Goal: Task Accomplishment & Management: Complete application form

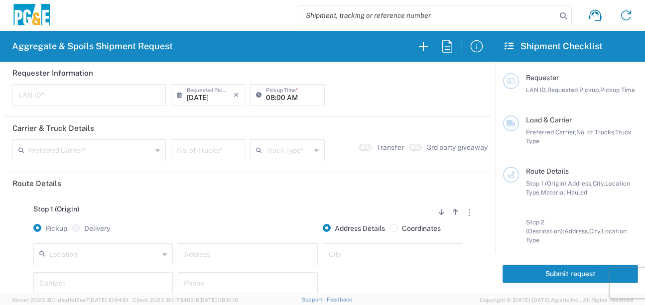
click at [66, 100] on input "text" at bounding box center [88, 94] width 141 height 17
type input "CSFA"
click at [266, 97] on input "08:00 AM" at bounding box center [292, 94] width 52 height 17
type input "07:00 AM"
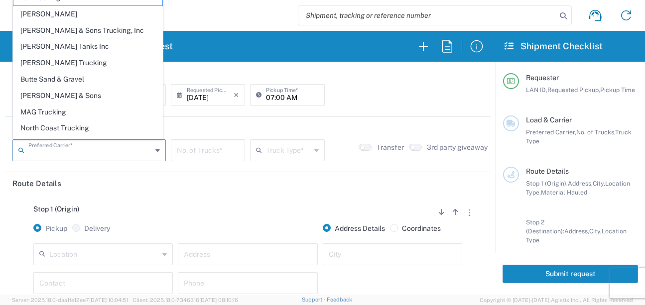
click at [51, 154] on input "text" at bounding box center [89, 149] width 123 height 17
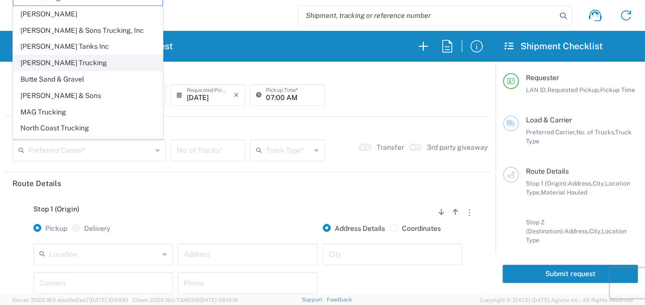
click at [45, 62] on span "[PERSON_NAME] Trucking" at bounding box center [87, 62] width 149 height 15
type input "[PERSON_NAME] Trucking"
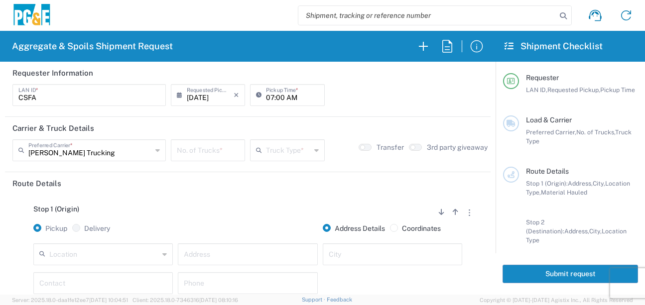
click at [212, 144] on input "number" at bounding box center [208, 149] width 62 height 17
type input "5"
click at [274, 150] on input "text" at bounding box center [288, 149] width 44 height 17
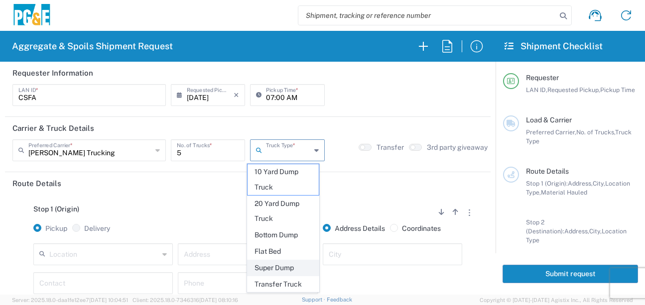
click at [276, 264] on span "Super Dump" at bounding box center [282, 267] width 71 height 15
type input "Super Dump"
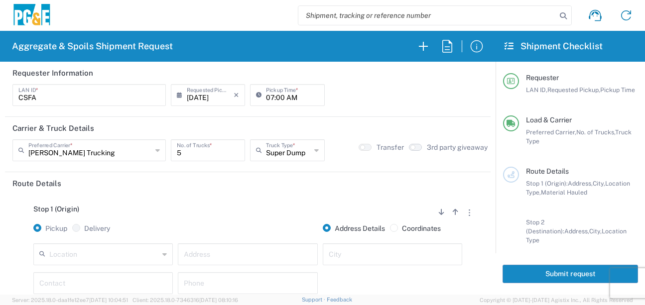
click at [414, 146] on button "button" at bounding box center [415, 147] width 13 height 7
click at [222, 219] on div "Stop 1 (Origin) Add Stop Above Add Stop Below Remove Stop" at bounding box center [247, 214] width 470 height 19
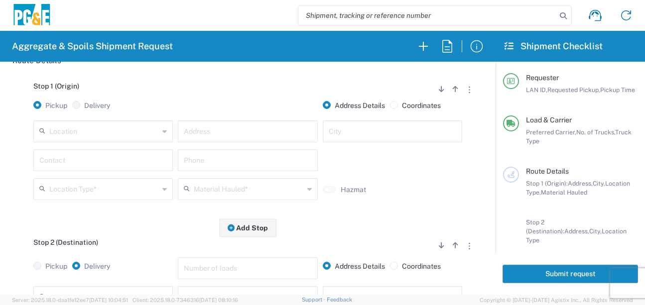
scroll to position [149, 0]
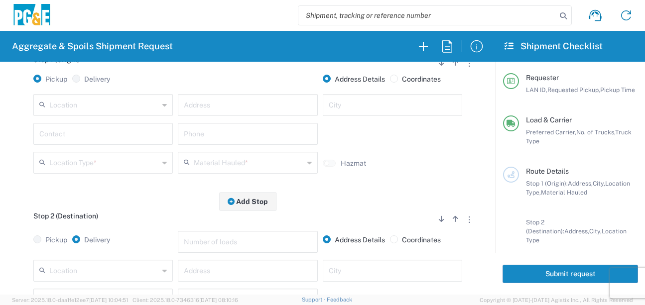
click at [247, 106] on input "text" at bounding box center [247, 104] width 127 height 17
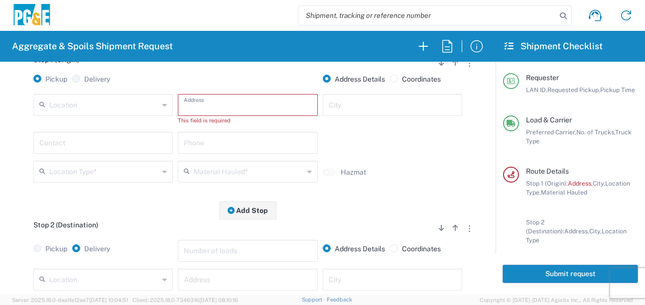
click at [251, 107] on input "text" at bounding box center [247, 104] width 127 height 17
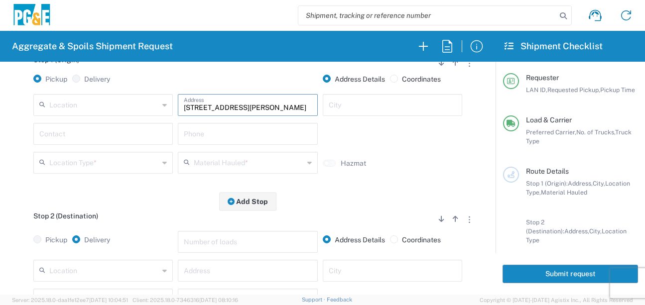
type input "[STREET_ADDRESS][PERSON_NAME]"
click at [345, 107] on input "text" at bounding box center [392, 104] width 127 height 17
type input "[PERSON_NAME]"
click at [61, 134] on input "text" at bounding box center [102, 132] width 127 height 17
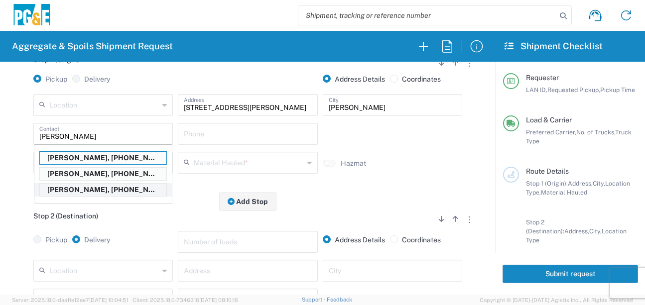
click at [76, 193] on p "[PERSON_NAME], [PHONE_NUMBER]" at bounding box center [103, 190] width 126 height 12
type input "[PERSON_NAME]"
type input "[PHONE_NUMBER]"
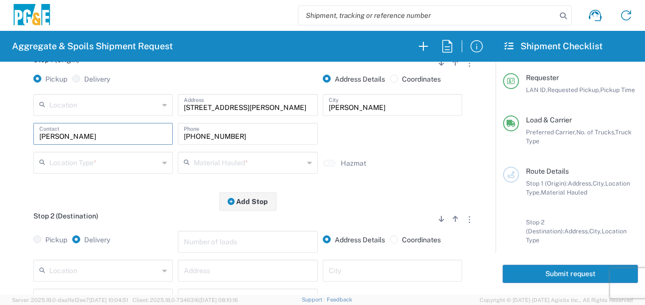
click at [146, 161] on input "text" at bounding box center [104, 161] width 110 height 17
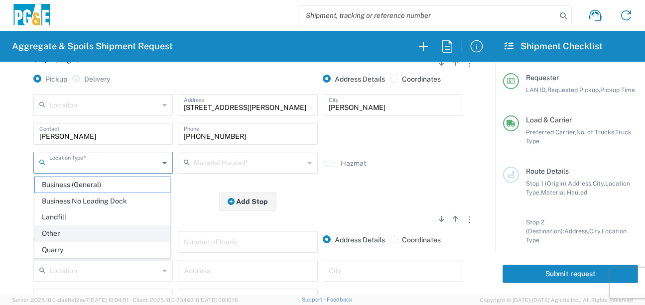
click at [62, 237] on span "Other" at bounding box center [102, 233] width 135 height 15
type input "Other"
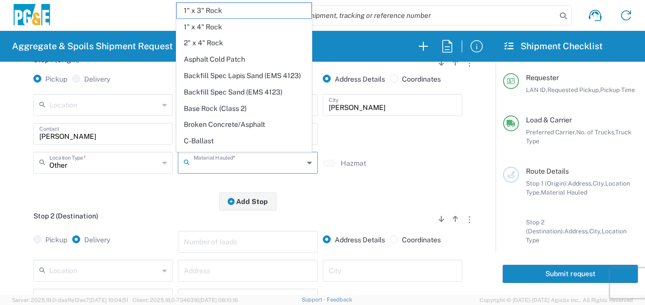
click at [224, 169] on input "text" at bounding box center [249, 161] width 110 height 17
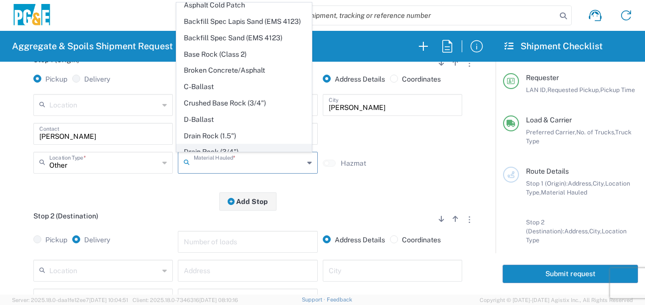
scroll to position [100, 0]
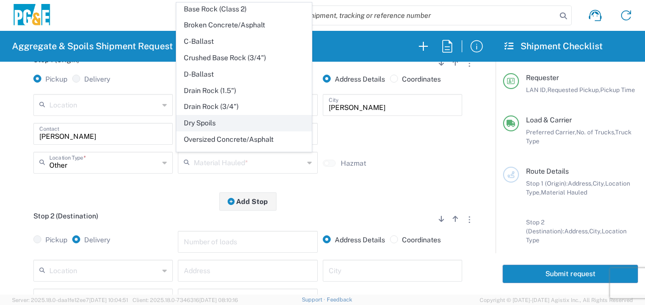
click at [200, 131] on span "Dry Spoils" at bounding box center [244, 122] width 135 height 15
type input "Dry Spoils"
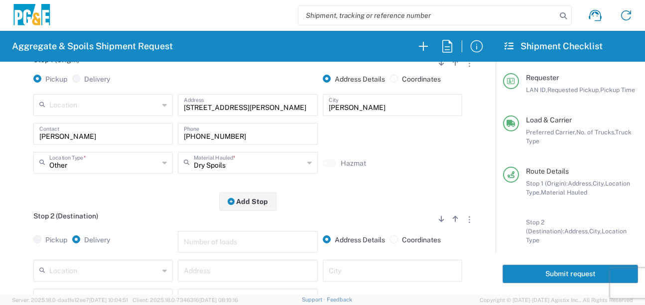
click at [160, 201] on div "Stop 1 (Origin) Add Stop Above Add Stop Below Remove Stop Pickup Delivery Addre…" at bounding box center [247, 123] width 470 height 156
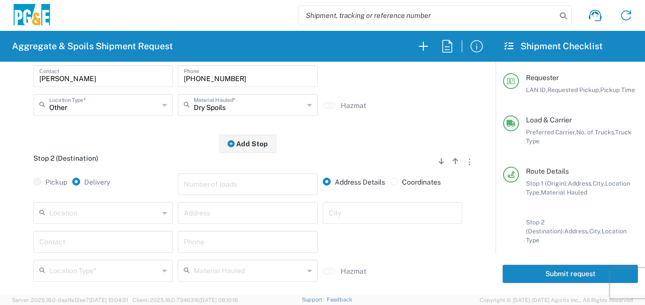
scroll to position [249, 0]
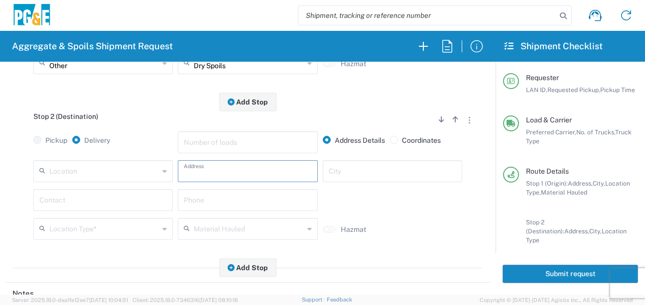
click at [206, 174] on input "text" at bounding box center [247, 170] width 127 height 17
type input "[STREET_ADDRESS][PERSON_NAME]"
click at [411, 167] on input "text" at bounding box center [392, 170] width 127 height 17
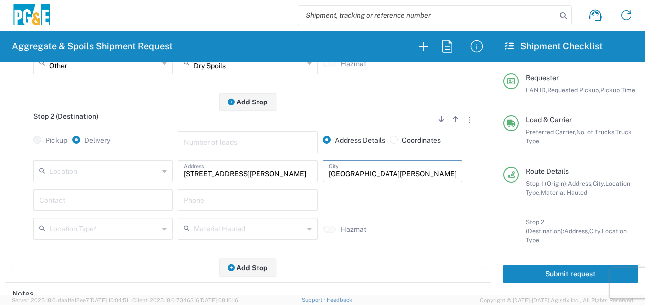
type input "[GEOGRAPHIC_DATA][PERSON_NAME]"
click at [110, 203] on input "text" at bounding box center [102, 199] width 127 height 17
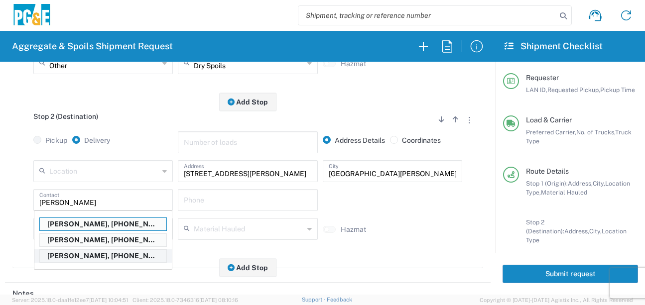
click at [73, 260] on p "[PERSON_NAME], [PHONE_NUMBER]" at bounding box center [103, 256] width 126 height 12
type input "[PERSON_NAME]"
type input "[PHONE_NUMBER]"
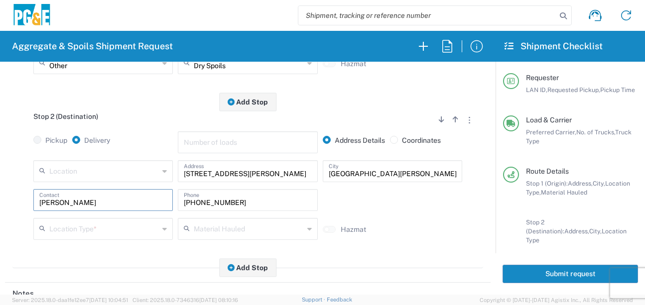
click at [102, 224] on input "text" at bounding box center [104, 228] width 110 height 17
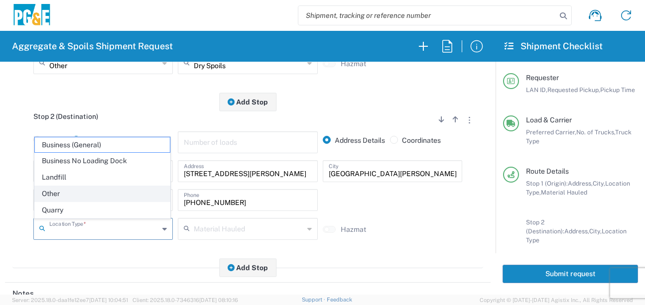
click at [52, 195] on span "Other" at bounding box center [102, 193] width 135 height 15
type input "Other"
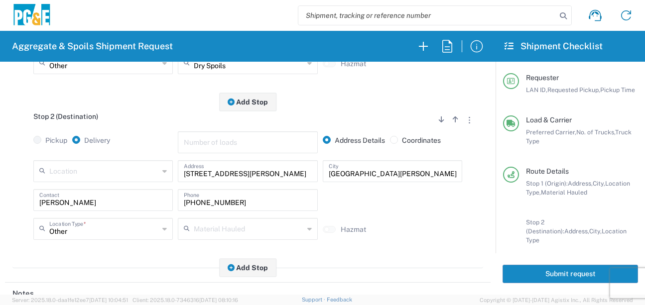
click at [100, 249] on div "Stop 2 (Destination) Add Stop Above Add Stop Below Remove Stop Pickup Delivery …" at bounding box center [247, 185] width 470 height 166
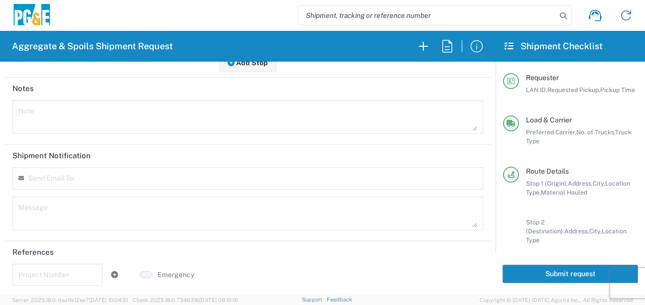
scroll to position [457, 0]
click at [36, 278] on input "text" at bounding box center [57, 271] width 78 height 17
click at [82, 271] on input "text" at bounding box center [57, 271] width 78 height 17
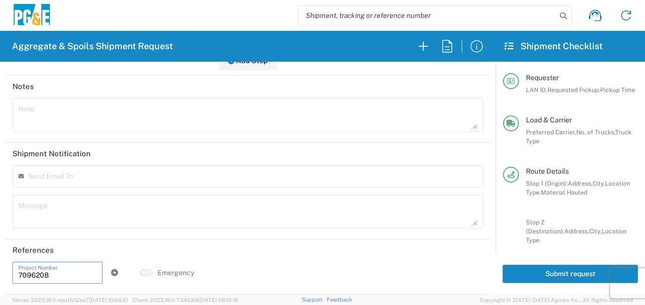
type input "7096208"
click at [193, 206] on textarea at bounding box center [247, 212] width 458 height 28
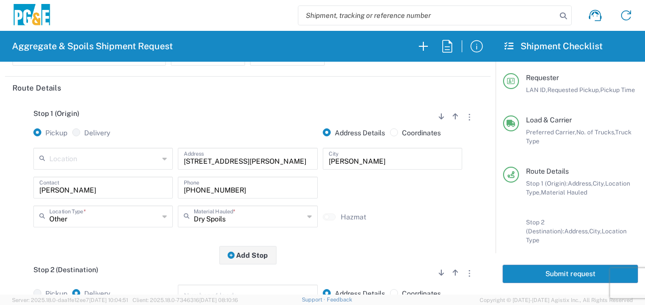
scroll to position [100, 0]
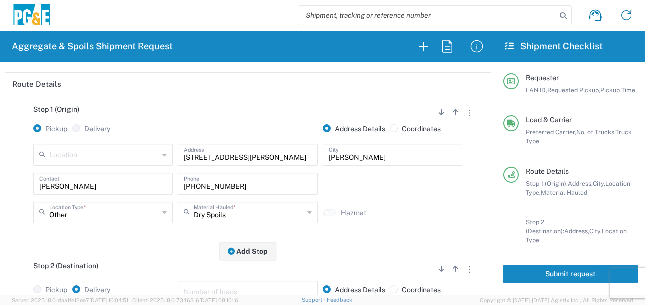
click at [535, 274] on button "Submit request" at bounding box center [569, 274] width 135 height 18
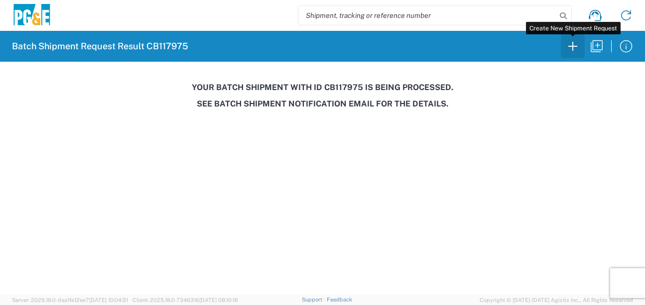
click at [569, 52] on icon "button" at bounding box center [572, 46] width 16 height 16
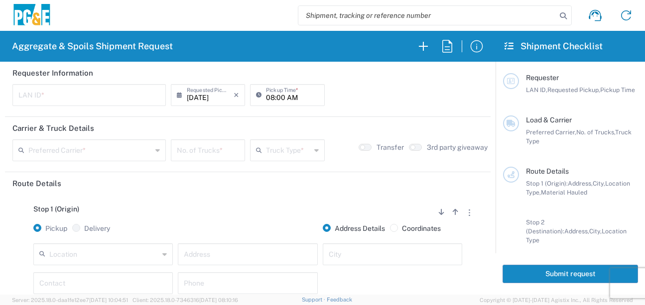
click at [38, 100] on input "text" at bounding box center [88, 94] width 141 height 17
type input "MJON"
click at [267, 96] on input "08:00 AM" at bounding box center [292, 94] width 52 height 17
type input "06:00 AM"
click at [86, 153] on input "text" at bounding box center [89, 149] width 123 height 17
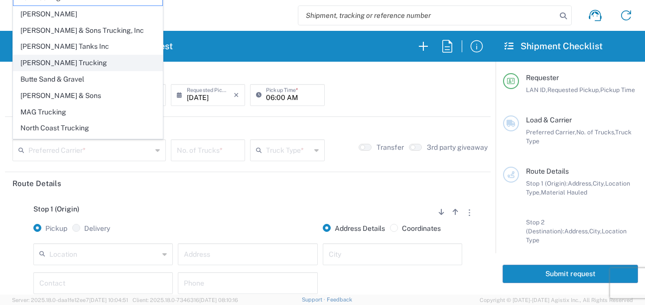
click at [38, 65] on span "[PERSON_NAME] Trucking" at bounding box center [87, 62] width 149 height 15
type input "[PERSON_NAME] Trucking"
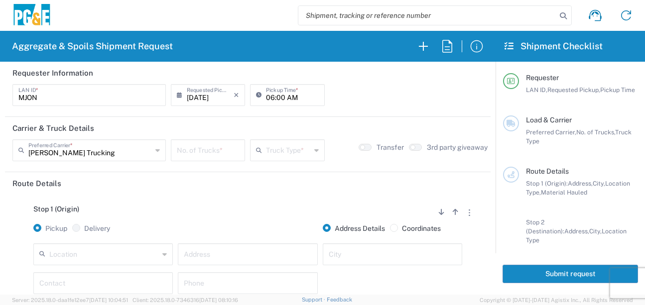
click at [202, 152] on input "number" at bounding box center [208, 149] width 62 height 17
type input "8"
click at [299, 150] on input "text" at bounding box center [288, 149] width 44 height 17
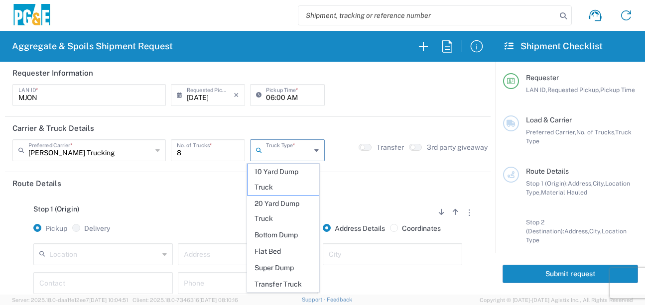
click at [281, 209] on span "20 Yard Dump Truck" at bounding box center [282, 211] width 71 height 31
type input "20 Yard Dump Truck"
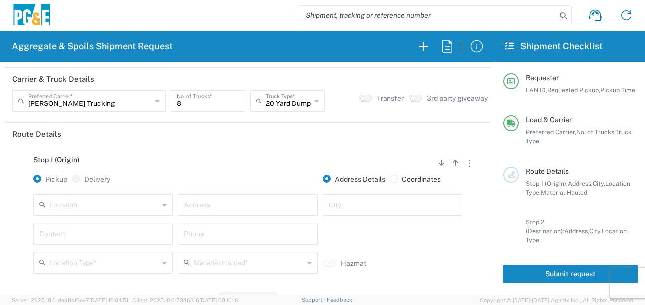
scroll to position [50, 0]
click at [131, 206] on input "text" at bounding box center [104, 203] width 110 height 17
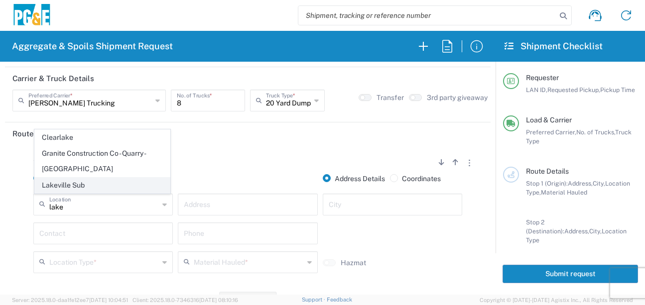
click at [69, 183] on span "Lakeville Sub" at bounding box center [102, 185] width 135 height 15
type input "Lakeville Sub"
type input "[STREET_ADDRESS]"
type input "Petaluma"
type input "Business No Loading Dock"
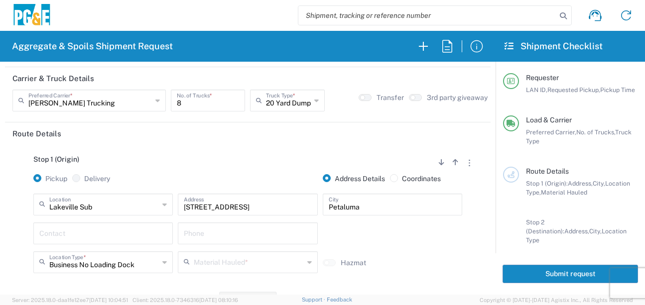
click at [69, 242] on div "Contact" at bounding box center [102, 234] width 139 height 22
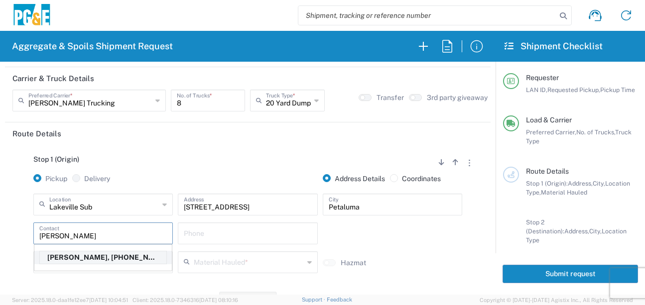
click at [79, 252] on p "[PERSON_NAME], [PHONE_NUMBER]" at bounding box center [103, 257] width 126 height 12
type input "[PERSON_NAME]"
type input "[PHONE_NUMBER]"
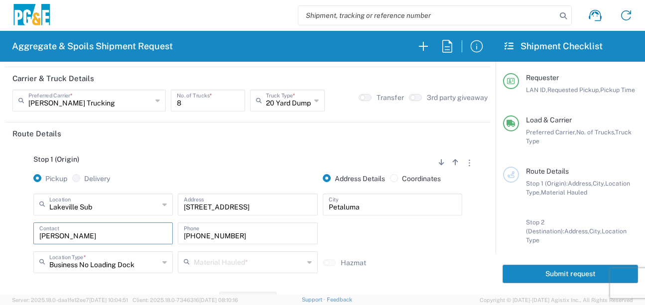
click at [206, 263] on input "text" at bounding box center [249, 261] width 110 height 17
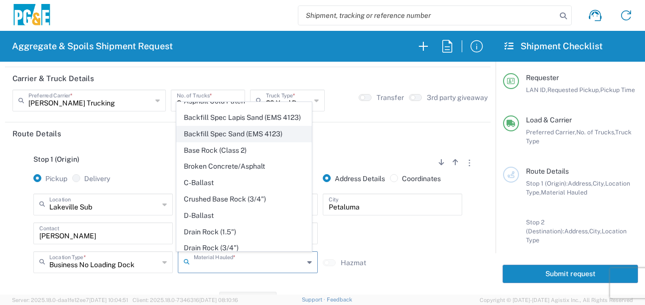
scroll to position [100, 0]
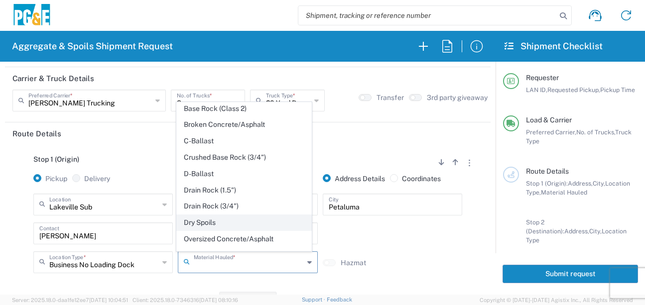
click at [205, 230] on span "Dry Spoils" at bounding box center [244, 222] width 135 height 15
type input "Dry Spoils"
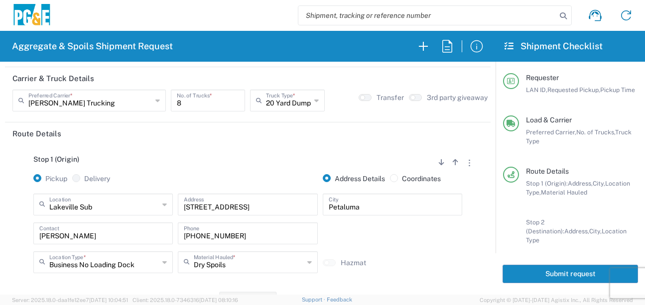
click at [159, 162] on div "Stop 1 (Origin) Add Stop Above Add Stop Below Remove Stop" at bounding box center [247, 164] width 470 height 19
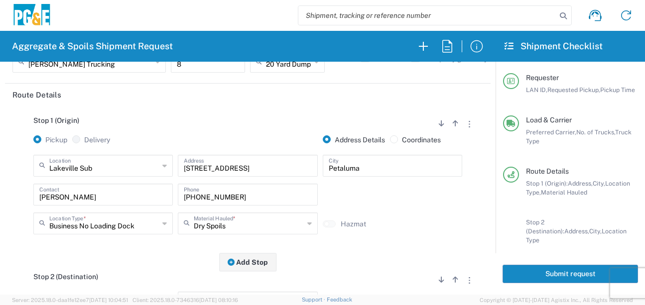
scroll to position [199, 0]
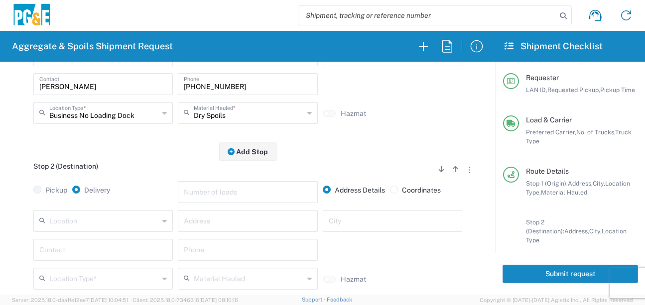
click at [86, 225] on input "text" at bounding box center [104, 220] width 110 height 17
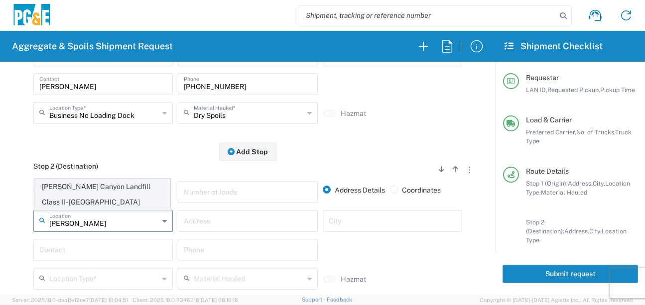
click at [74, 193] on span "[PERSON_NAME] Canyon Landfill Class II - [GEOGRAPHIC_DATA]" at bounding box center [102, 194] width 135 height 31
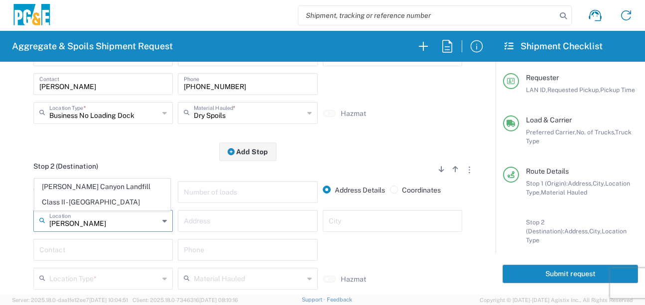
type input "[PERSON_NAME] Canyon Landfill Class II - [GEOGRAPHIC_DATA]"
type input "[STREET_ADDRESS][PERSON_NAME]"
type input "[GEOGRAPHIC_DATA]"
type input "Landfill"
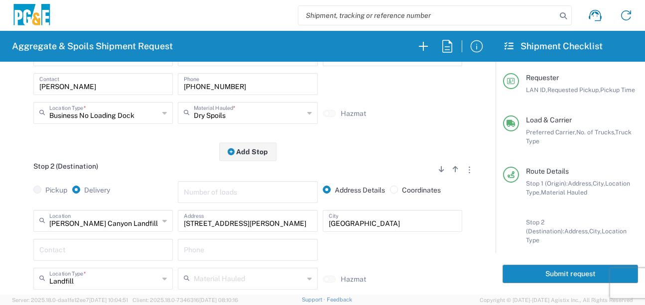
click at [67, 253] on input "text" at bounding box center [102, 248] width 127 height 17
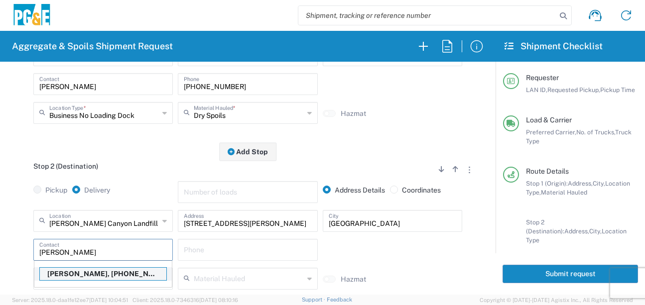
click at [66, 277] on p "[PERSON_NAME], [PHONE_NUMBER]" at bounding box center [103, 274] width 126 height 12
type input "[PERSON_NAME]"
type input "[PHONE_NUMBER]"
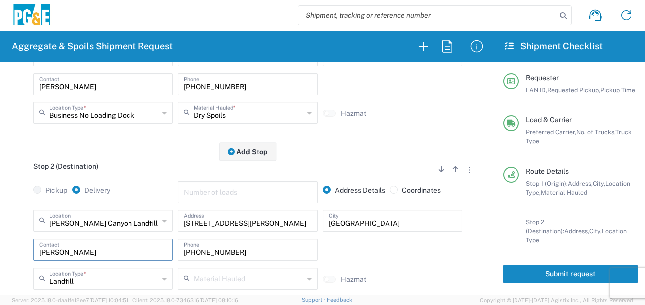
click at [15, 243] on div "[PERSON_NAME][GEOGRAPHIC_DATA] Landfill Class II - [GEOGRAPHIC_DATA] Location […" at bounding box center [247, 253] width 470 height 87
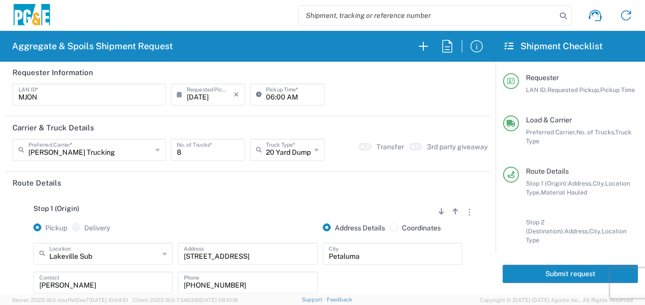
scroll to position [0, 0]
click at [558, 270] on button "Submit request" at bounding box center [569, 274] width 135 height 18
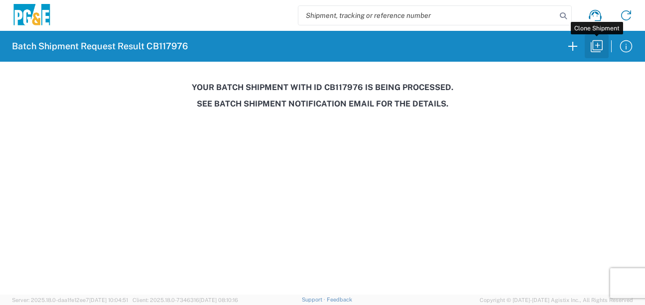
click at [600, 47] on icon "button" at bounding box center [596, 46] width 16 height 16
click at [574, 53] on icon "button" at bounding box center [572, 46] width 16 height 16
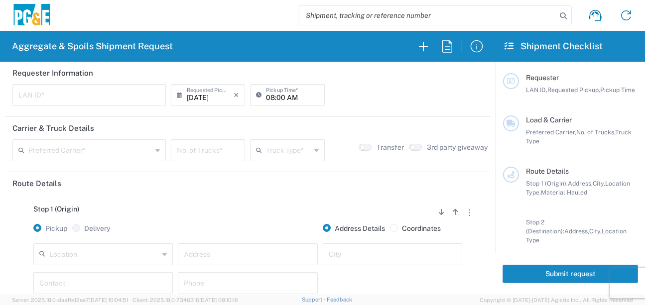
click at [23, 102] on input "text" at bounding box center [88, 94] width 141 height 17
type input "D4A6"
click at [267, 94] on input "08:00 AM" at bounding box center [292, 94] width 52 height 17
type input "06:00 AM"
click at [104, 154] on input "text" at bounding box center [89, 149] width 123 height 17
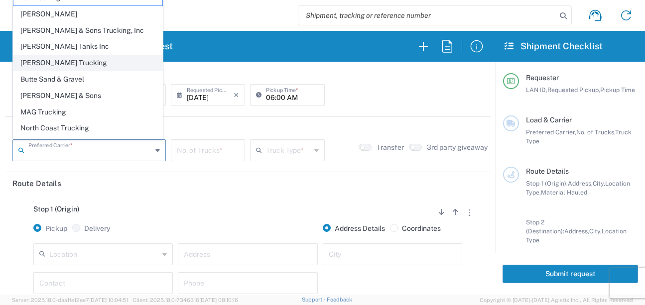
click at [29, 60] on span "[PERSON_NAME] Trucking" at bounding box center [87, 62] width 149 height 15
type input "[PERSON_NAME] Trucking"
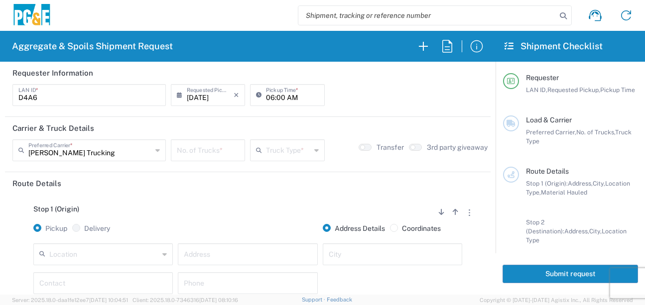
click at [206, 149] on input "number" at bounding box center [208, 149] width 62 height 17
type input "6"
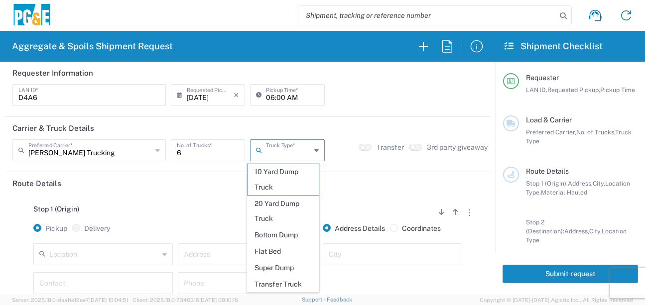
click at [288, 152] on input "text" at bounding box center [288, 149] width 44 height 17
click at [277, 264] on span "Super Dump" at bounding box center [282, 267] width 71 height 15
type input "Super Dump"
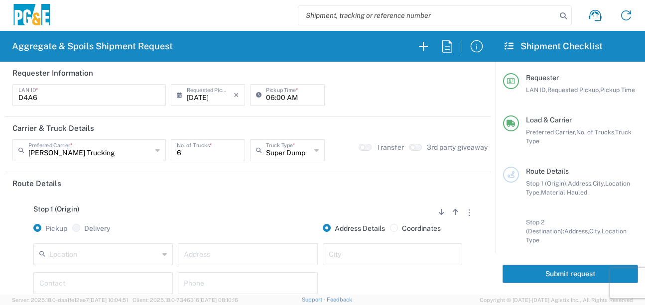
click at [246, 203] on div "Stop 1 (Origin) Add Stop Above Add Stop Below Remove Stop Pickup Delivery Addre…" at bounding box center [247, 273] width 470 height 156
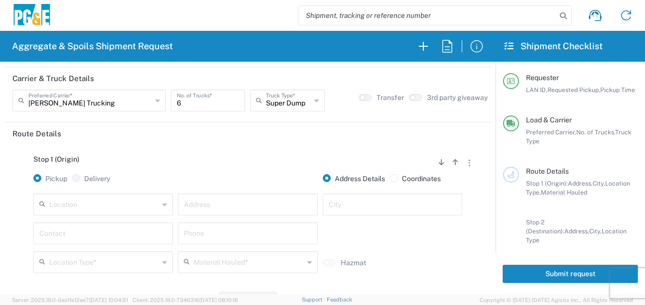
click at [178, 156] on div "Stop 1 (Origin) Add Stop Above Add Stop Below Remove Stop" at bounding box center [247, 164] width 470 height 19
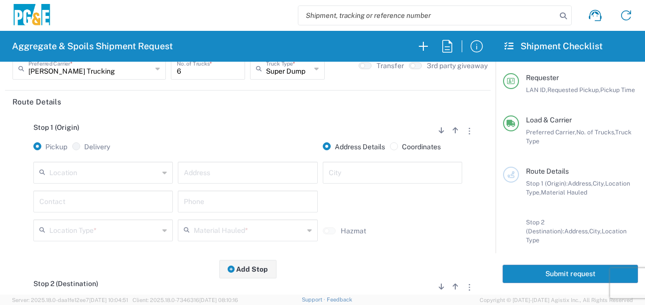
scroll to position [100, 0]
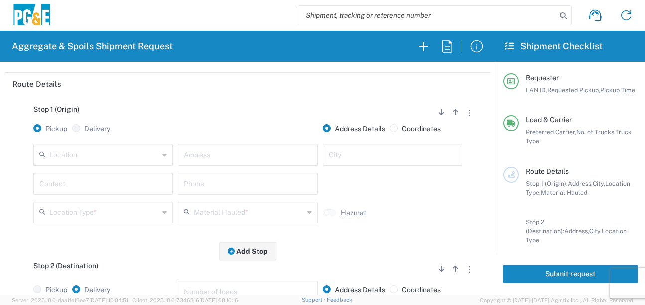
click at [117, 153] on input "text" at bounding box center [104, 153] width 110 height 17
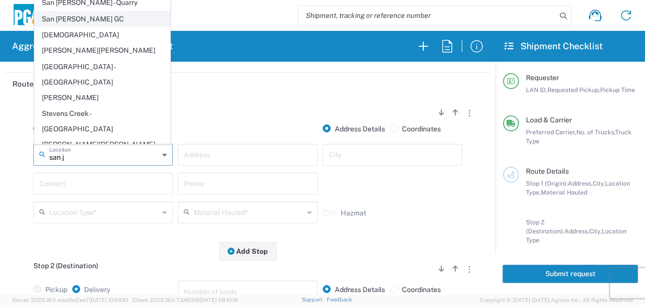
click at [105, 27] on span "San [PERSON_NAME] GC" at bounding box center [102, 18] width 135 height 15
type input "San [PERSON_NAME] GC"
type input "[STREET_ADDRESS]"
type input "[GEOGRAPHIC_DATA][PERSON_NAME]"
type input "Business No Loading Dock"
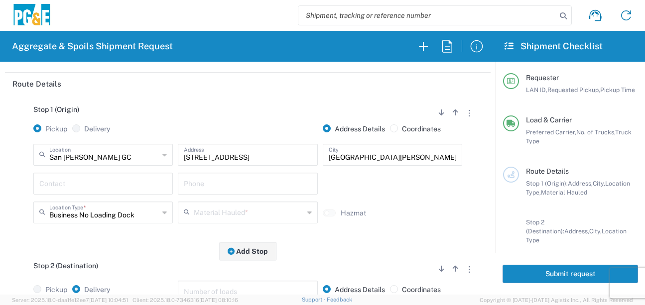
click at [92, 183] on input "text" at bounding box center [102, 182] width 127 height 17
type input "[PERSON_NAME]"
click at [215, 181] on input "text" at bounding box center [247, 182] width 127 height 17
type input "[PHONE_NUMBER]"
click at [228, 211] on input "text" at bounding box center [249, 211] width 110 height 17
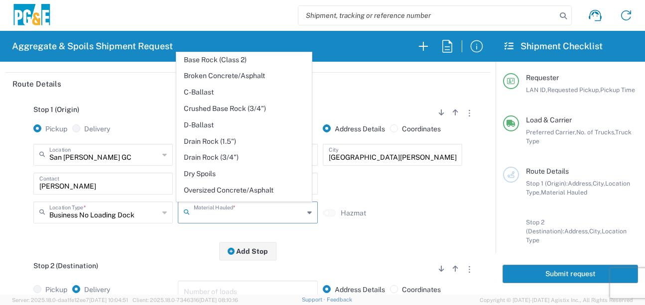
scroll to position [149, 0]
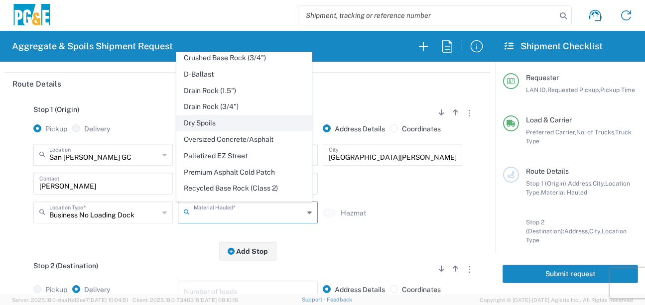
click at [216, 131] on span "Dry Spoils" at bounding box center [244, 122] width 135 height 15
type input "Dry Spoils"
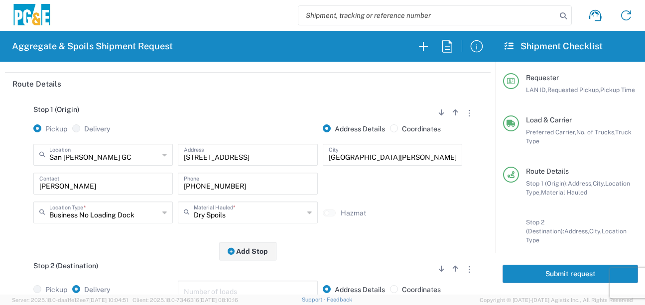
click at [151, 237] on div "Stop 1 (Origin) Add Stop Above Add Stop Below Remove Stop Pickup Delivery Addre…" at bounding box center [247, 173] width 470 height 156
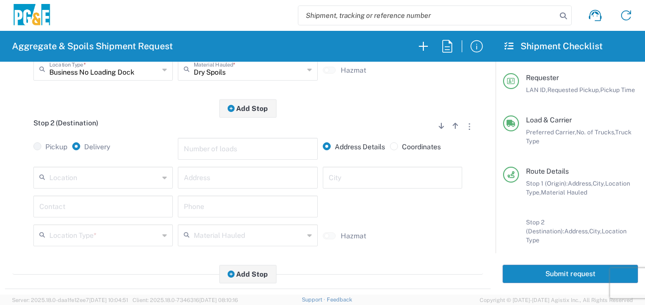
scroll to position [249, 0]
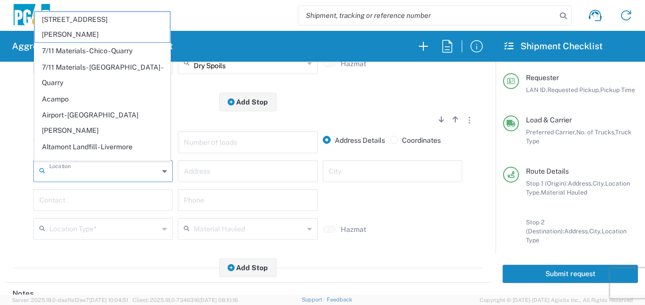
click at [137, 169] on input "text" at bounding box center [104, 170] width 110 height 17
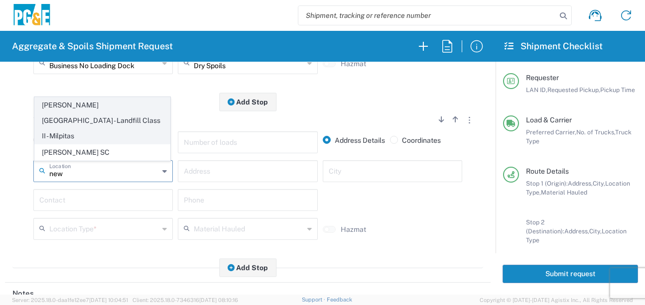
click at [126, 122] on span "[PERSON_NAME][GEOGRAPHIC_DATA] - Landfill Class II - Milpitas" at bounding box center [102, 121] width 135 height 46
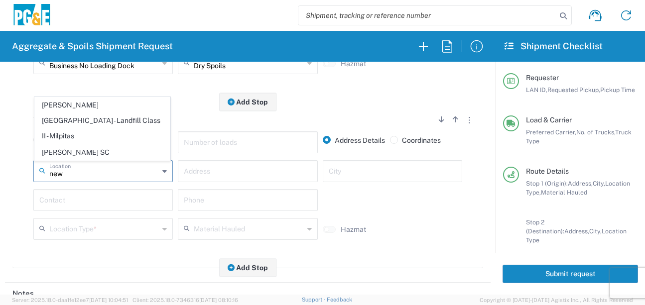
type input "[PERSON_NAME][GEOGRAPHIC_DATA] - Landfill Class II - Milpitas"
type input "[STREET_ADDRESS][PERSON_NAME]"
type input "Milpitas"
type input "Landfill"
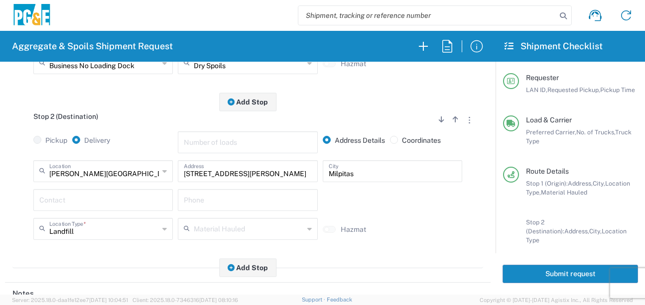
click at [87, 208] on input "text" at bounding box center [102, 199] width 127 height 17
type input "[PERSON_NAME]"
click at [223, 196] on input "text" at bounding box center [247, 199] width 127 height 17
type input "[PHONE_NUMBER]"
click at [163, 255] on div "Stop 2 (Destination) Add Stop Above Add Stop Below Remove Stop Pickup Delivery …" at bounding box center [247, 185] width 470 height 166
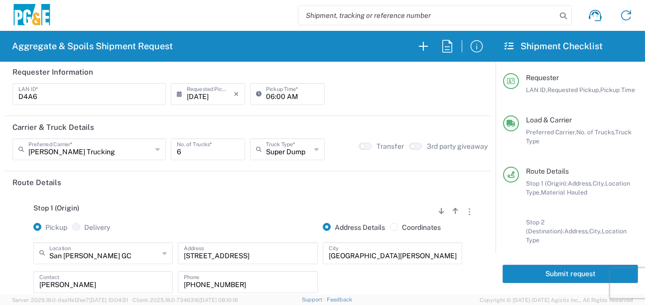
scroll to position [0, 0]
click at [513, 274] on button "Submit request" at bounding box center [569, 274] width 135 height 18
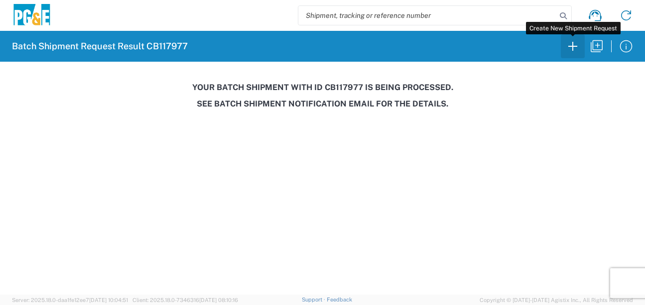
click at [568, 48] on icon "button" at bounding box center [572, 46] width 16 height 16
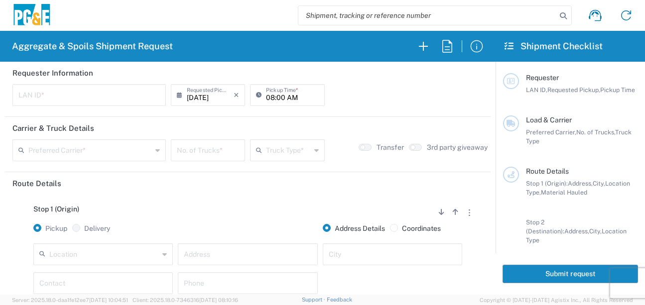
click at [56, 96] on input "text" at bounding box center [88, 94] width 141 height 17
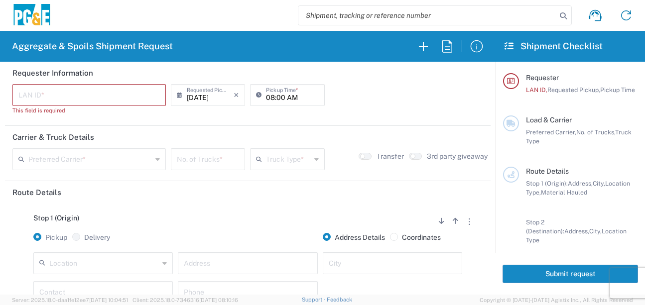
click at [86, 94] on input "text" at bounding box center [88, 94] width 141 height 17
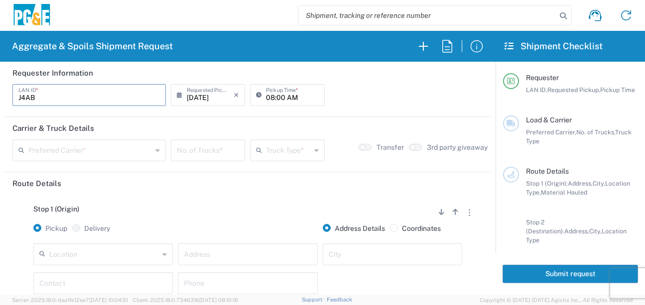
type input "J4AB"
click at [279, 94] on input "08:00 AM" at bounding box center [292, 94] width 52 height 17
click at [271, 95] on input "05:00 AM" at bounding box center [292, 94] width 52 height 17
click at [278, 96] on input "05:00 AM" at bounding box center [292, 94] width 52 height 17
type input "05:30 AM"
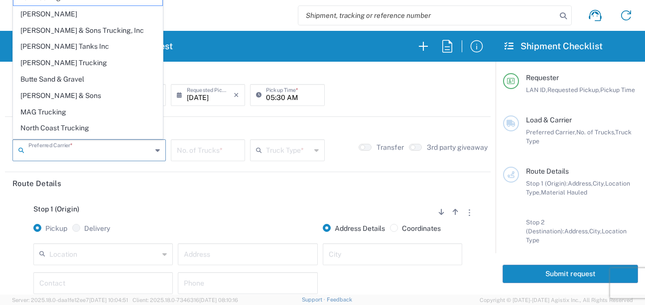
click at [68, 147] on input "text" at bounding box center [89, 149] width 123 height 17
click at [65, 47] on span "[PERSON_NAME] Tanks Inc" at bounding box center [87, 46] width 149 height 15
type input "[PERSON_NAME] Tanks Inc"
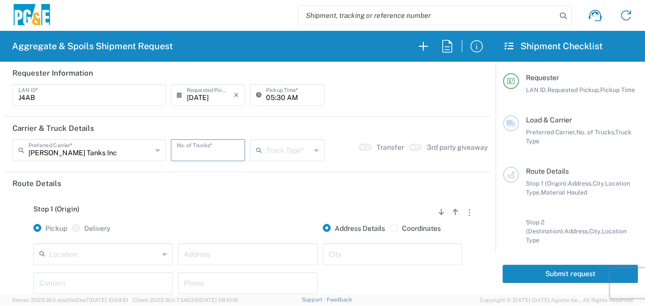
click at [221, 154] on input "number" at bounding box center [208, 149] width 62 height 17
type input "7"
drag, startPoint x: 305, startPoint y: 151, endPoint x: 302, endPoint y: 155, distance: 5.3
click at [305, 150] on input "text" at bounding box center [288, 149] width 44 height 17
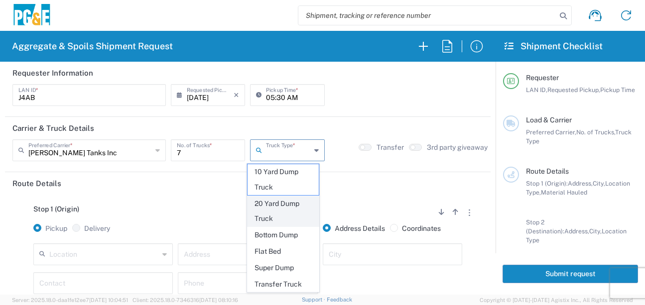
click at [276, 208] on span "20 Yard Dump Truck" at bounding box center [282, 211] width 71 height 31
type input "20 Yard Dump Truck"
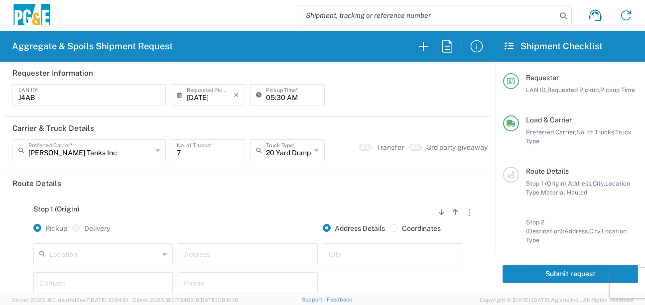
click at [282, 191] on header "Route Details" at bounding box center [247, 183] width 485 height 22
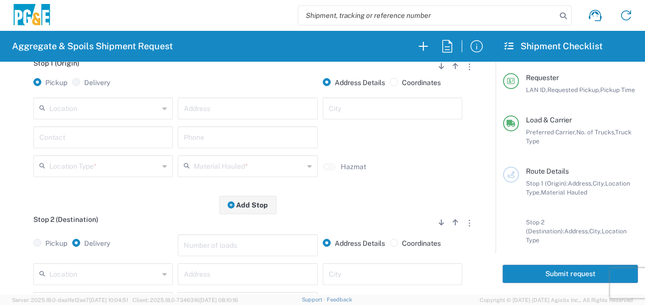
scroll to position [149, 0]
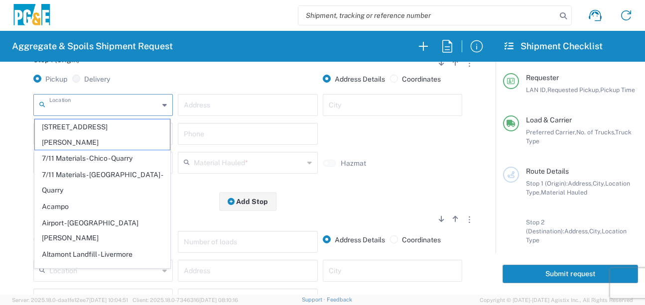
click at [132, 104] on input "text" at bounding box center [104, 104] width 110 height 17
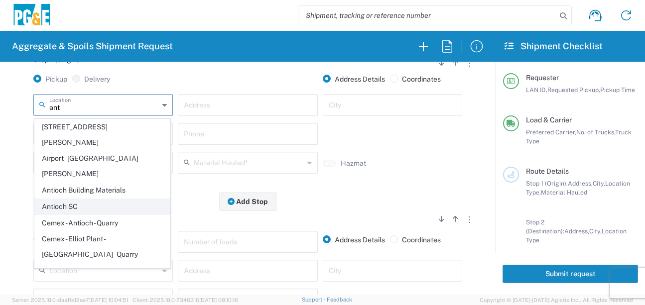
click at [94, 199] on span "Antioch SC" at bounding box center [102, 206] width 135 height 15
type input "Antioch SC"
type input "[STREET_ADDRESS]"
type input "Antioch"
type input "Business No Loading Dock"
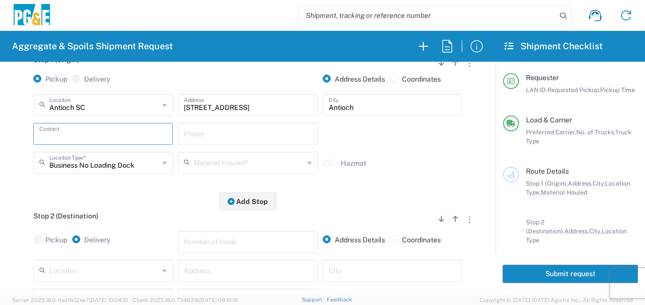
click at [94, 132] on input "text" at bounding box center [102, 132] width 127 height 17
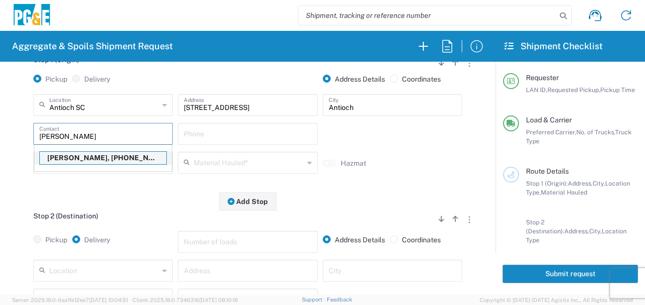
click at [97, 154] on p "[PERSON_NAME], [PHONE_NUMBER]" at bounding box center [103, 158] width 126 height 12
type input "[PERSON_NAME]"
type input "[PHONE_NUMBER]"
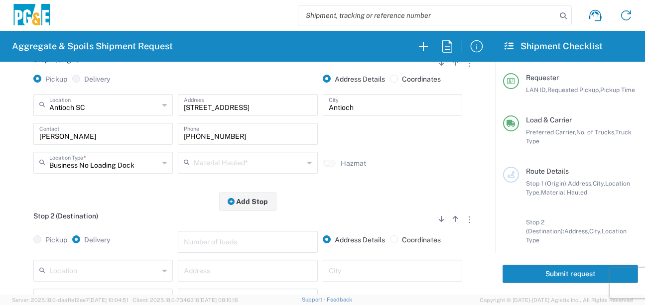
click at [186, 160] on icon at bounding box center [189, 163] width 10 height 16
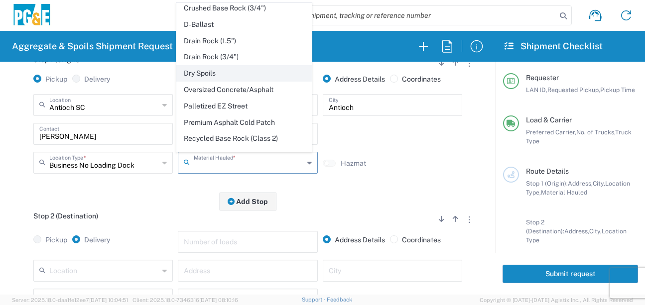
click at [204, 81] on span "Dry Spoils" at bounding box center [244, 73] width 135 height 15
type input "Dry Spoils"
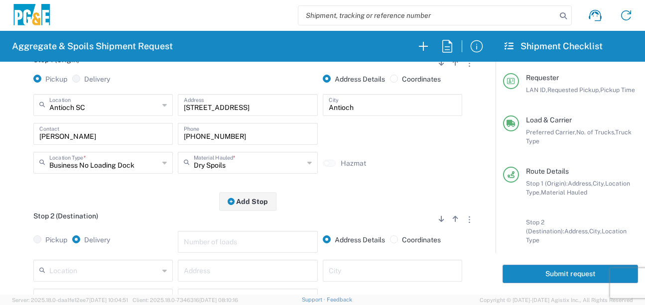
click at [179, 194] on div "Stop 1 (Origin) Add Stop Above Add Stop Below Remove Stop Pickup Delivery Addre…" at bounding box center [247, 123] width 470 height 156
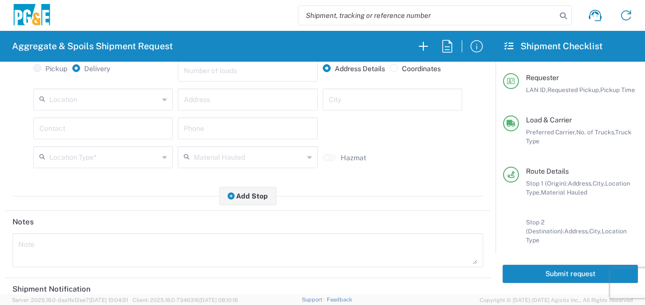
scroll to position [299, 0]
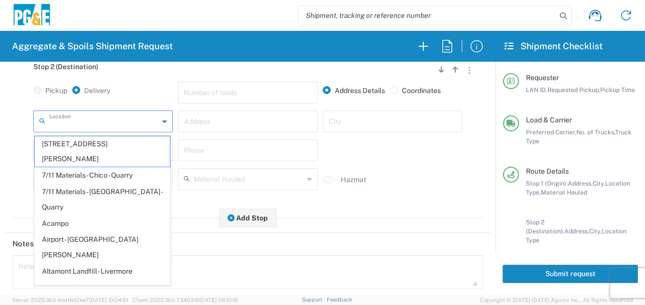
drag, startPoint x: 101, startPoint y: 125, endPoint x: 99, endPoint y: 120, distance: 5.8
click at [100, 125] on input "text" at bounding box center [104, 120] width 110 height 17
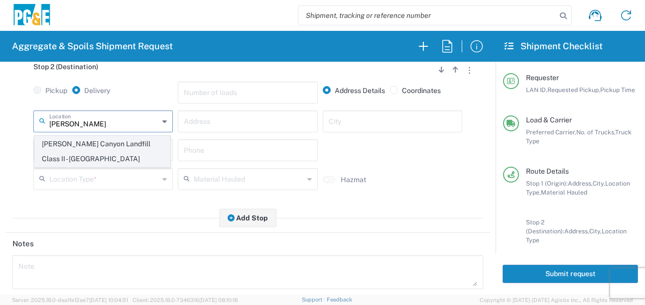
click at [81, 144] on span "[PERSON_NAME] Canyon Landfill Class II - [GEOGRAPHIC_DATA]" at bounding box center [102, 151] width 135 height 31
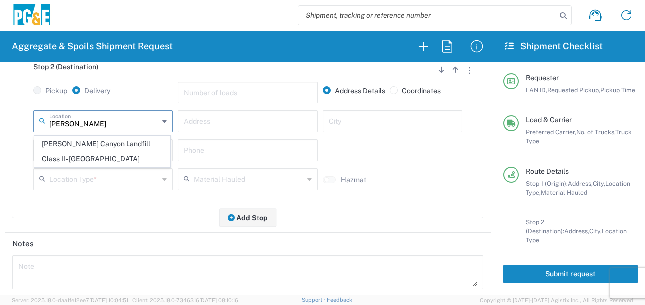
type input "[PERSON_NAME] Canyon Landfill Class II - [GEOGRAPHIC_DATA]"
type input "[STREET_ADDRESS][PERSON_NAME]"
type input "[GEOGRAPHIC_DATA]"
type input "Landfill"
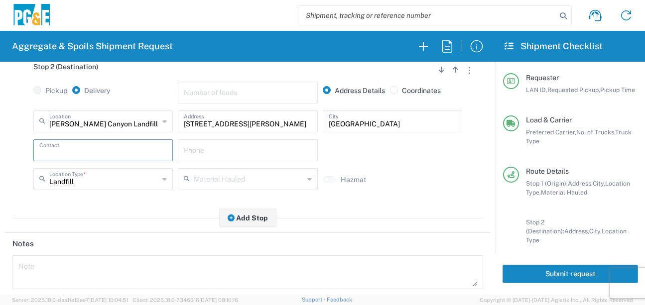
click at [72, 147] on input "text" at bounding box center [102, 149] width 127 height 17
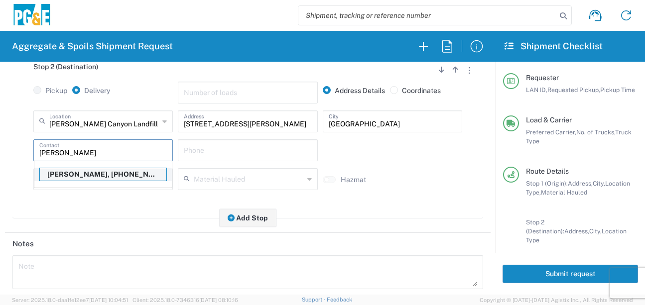
click at [77, 174] on p "[PERSON_NAME], [PHONE_NUMBER]" at bounding box center [103, 174] width 126 height 12
type input "[PERSON_NAME]"
type input "[PHONE_NUMBER]"
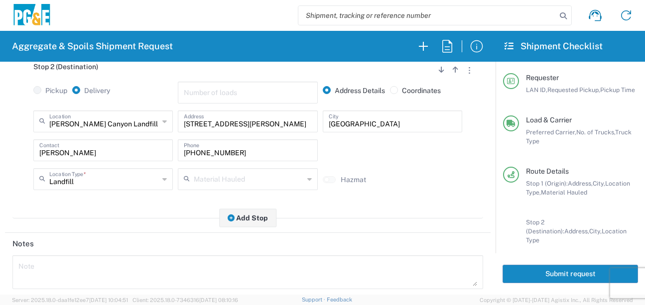
click at [123, 205] on div "Stop 2 (Destination) Add Stop Above Add Stop Below Remove Stop Pickup Delivery …" at bounding box center [247, 135] width 470 height 166
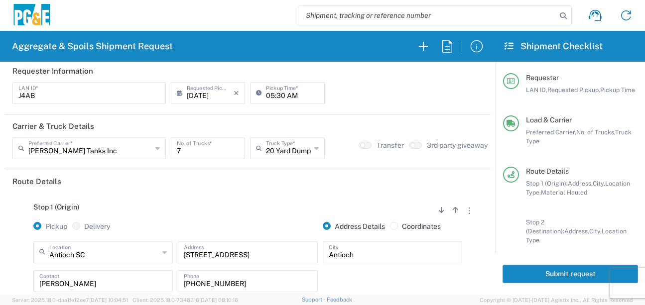
scroll to position [0, 0]
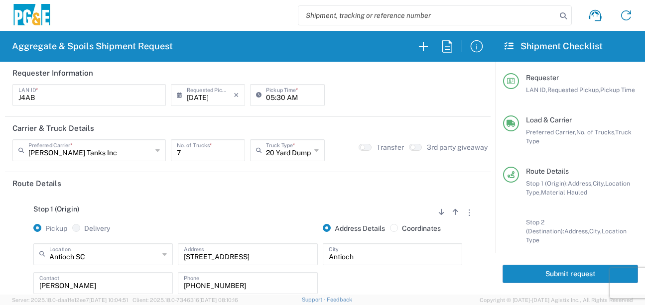
click at [539, 277] on button "Submit request" at bounding box center [569, 274] width 135 height 18
